Goal: Find specific page/section: Find specific page/section

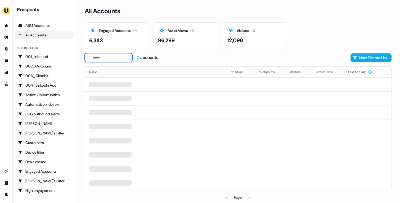
click at [117, 61] on input at bounding box center [109, 57] width 48 height 9
type input "******"
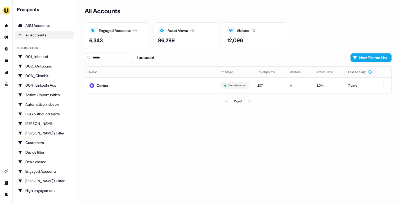
click at [139, 83] on td "Cortex" at bounding box center [151, 85] width 132 height 16
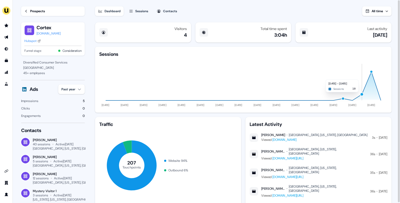
click at [362, 95] on div "button" at bounding box center [362, 94] width 4 height 4
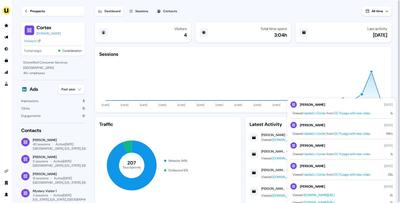
click div "button"
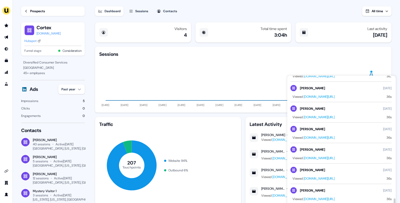
scroll to position [1586, 0]
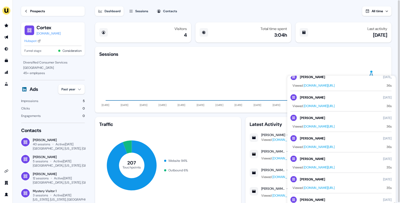
click at [369, 60] on icon "11 Jun 24 11 Jul 24 10 Aug 24 09 Sep 24 09 Oct 24 08 Nov 24 08 Dec 24 07 Jan 25…" at bounding box center [243, 82] width 288 height 51
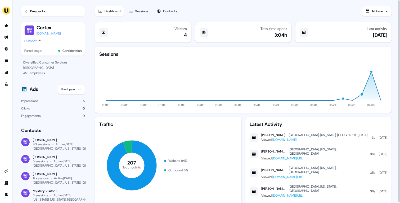
click at [138, 12] on div "Sessions" at bounding box center [141, 10] width 13 height 5
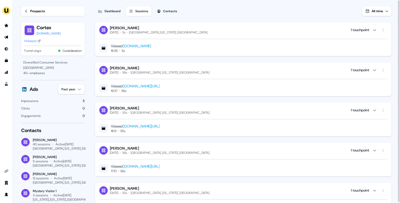
click at [220, 16] on div "Dashboard Sessions Contacts All time Patrick Holcomb Thursday, August 14th 3s D…" at bounding box center [247, 101] width 305 height 203
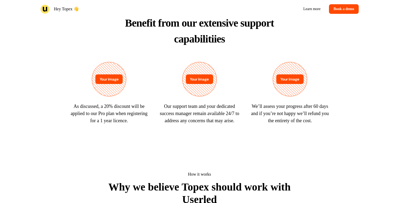
scroll to position [281, 0]
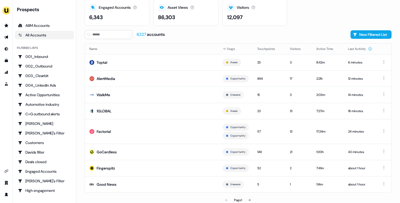
scroll to position [25, 0]
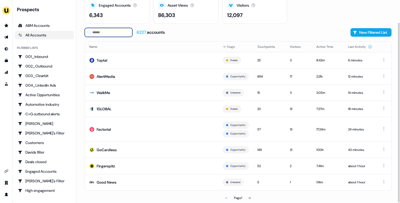
click at [118, 36] on input at bounding box center [109, 32] width 48 height 9
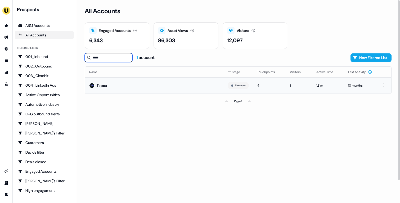
type input "*****"
click at [156, 86] on td "Topex" at bounding box center [154, 85] width 139 height 16
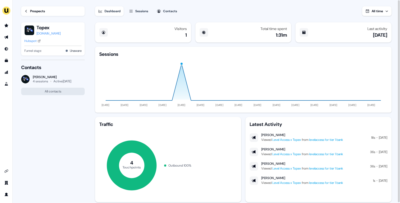
click at [30, 12] on div "Prospects" at bounding box center [37, 10] width 15 height 5
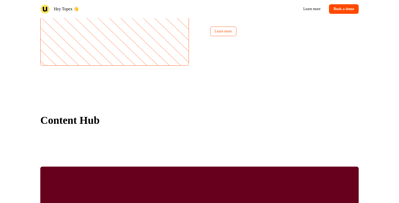
scroll to position [858, 0]
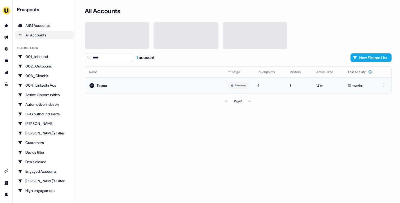
click at [153, 89] on td "Topex" at bounding box center [154, 85] width 139 height 16
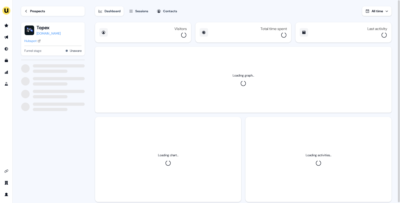
scroll to position [13, 0]
